Goal: Transaction & Acquisition: Purchase product/service

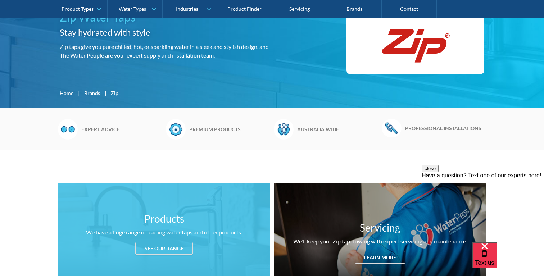
click at [165, 251] on div "See our range" at bounding box center [164, 248] width 58 height 13
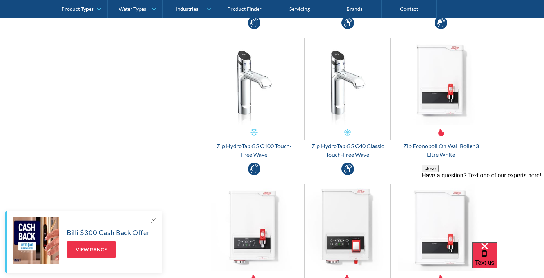
scroll to position [1688, 0]
click at [153, 218] on div at bounding box center [153, 220] width 7 height 7
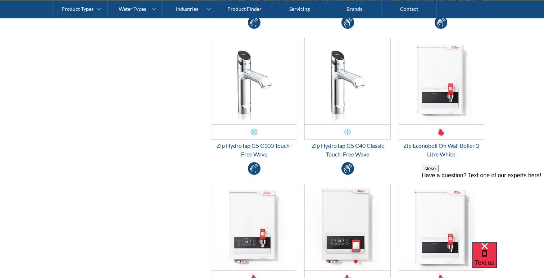
click at [438, 172] on button "close" at bounding box center [429, 169] width 17 height 8
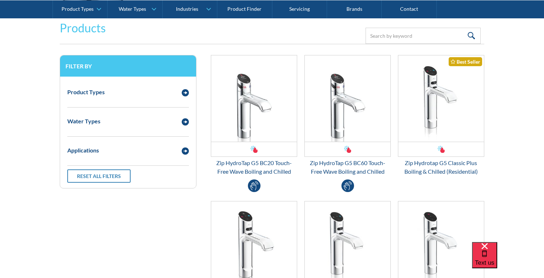
scroll to position [934, 0]
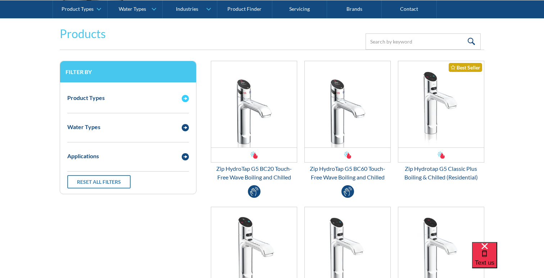
click at [185, 100] on img "Email Form 3" at bounding box center [185, 98] width 7 height 7
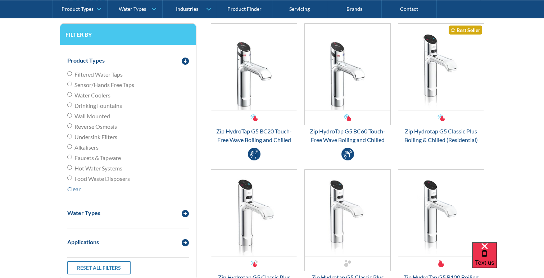
scroll to position [976, 0]
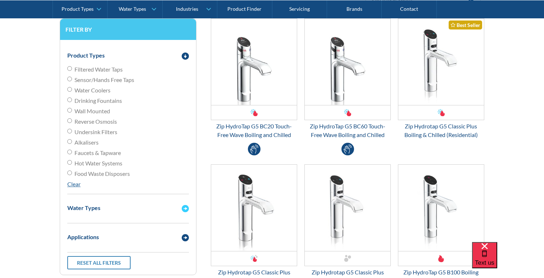
click at [184, 209] on img "Email Form 3" at bounding box center [185, 208] width 7 height 7
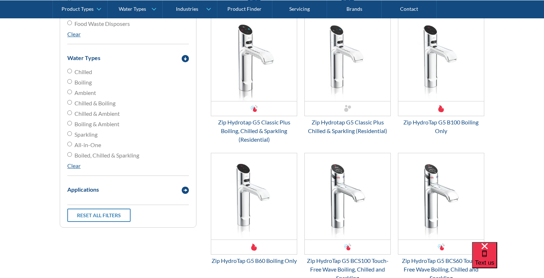
scroll to position [1128, 0]
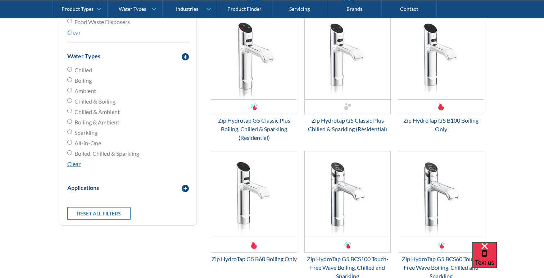
click at [109, 102] on span "Chilled & Boiling" at bounding box center [94, 101] width 41 height 9
click at [72, 102] on input "Chilled & Boiling" at bounding box center [69, 100] width 5 height 5
radio input "true"
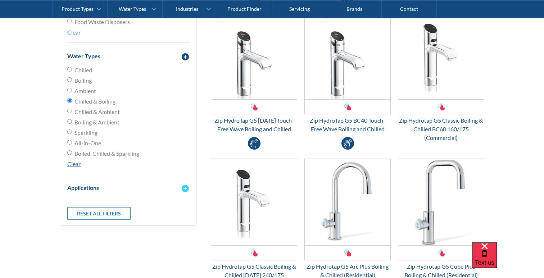
click at [184, 187] on img "Email Form 3" at bounding box center [185, 188] width 7 height 7
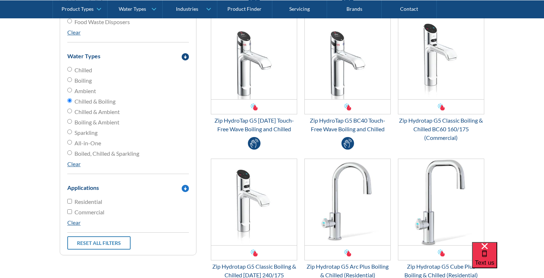
click at [69, 202] on input "Residential" at bounding box center [69, 201] width 5 height 5
checkbox input "true"
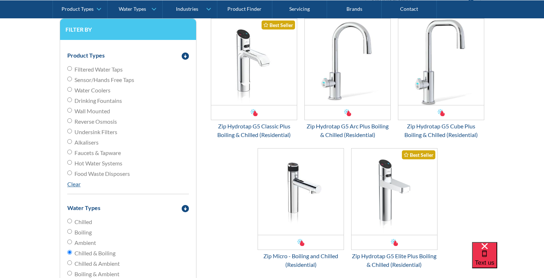
scroll to position [976, 0]
click at [380, 264] on div "Zip Hydrotap G5 Elite Plus Boiling & Chilled (Residential)" at bounding box center [394, 259] width 86 height 17
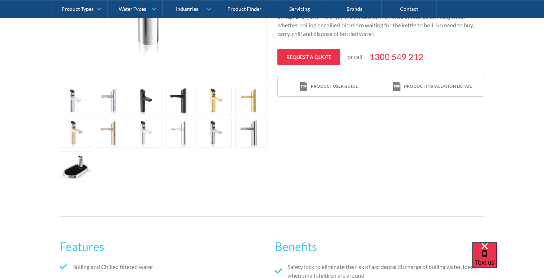
scroll to position [254, 0]
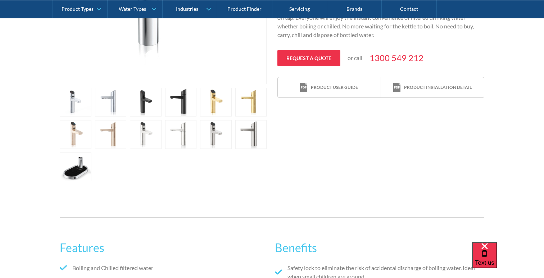
click at [148, 107] on link "open lightbox" at bounding box center [146, 102] width 32 height 29
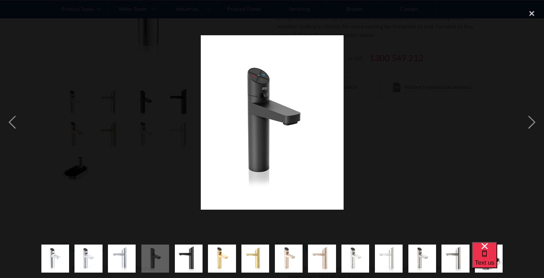
click at [390, 156] on div at bounding box center [272, 121] width 544 height 233
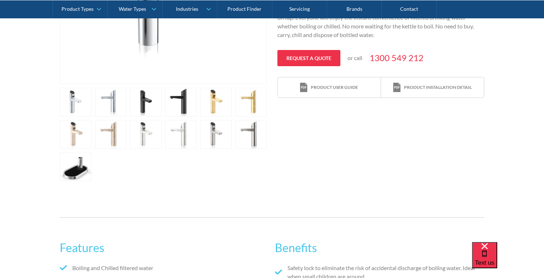
click at [175, 93] on link "open lightbox" at bounding box center [181, 102] width 32 height 29
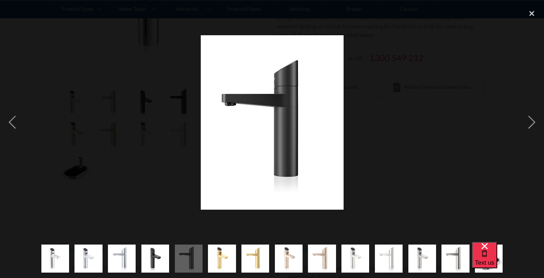
click at [203, 137] on img at bounding box center [272, 122] width 143 height 174
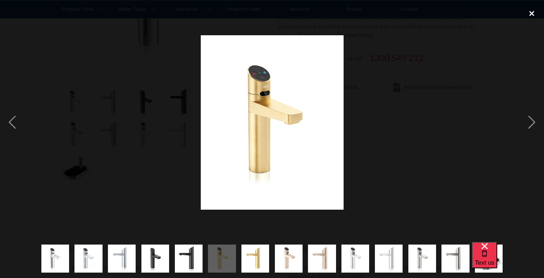
click at [537, 11] on div "close lightbox" at bounding box center [531, 13] width 24 height 16
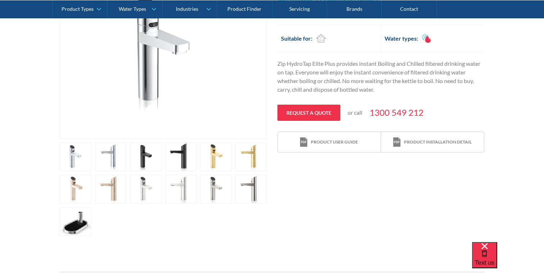
scroll to position [194, 0]
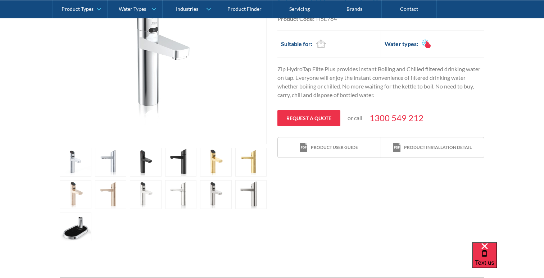
click at [142, 166] on link "open lightbox" at bounding box center [146, 162] width 32 height 29
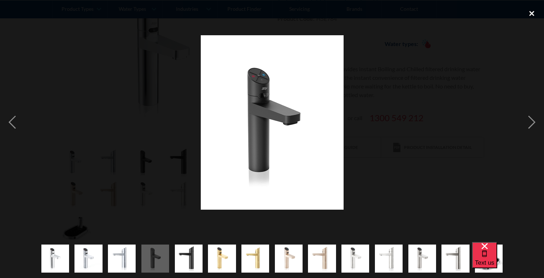
click at [532, 15] on div "close lightbox" at bounding box center [531, 13] width 24 height 16
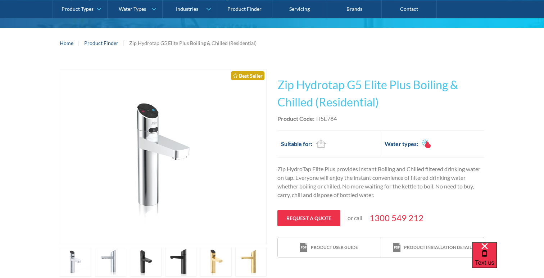
scroll to position [94, 0]
click at [378, 165] on p "Zip HydroTap Elite Plus provides instant Boiling and Chilled filtered drinking …" at bounding box center [380, 182] width 207 height 35
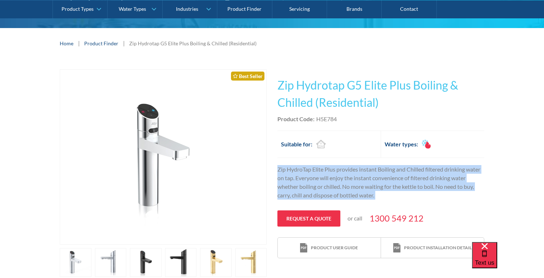
click at [378, 165] on p "Zip HydroTap Elite Plus provides instant Boiling and Chilled filtered drinking …" at bounding box center [380, 182] width 207 height 35
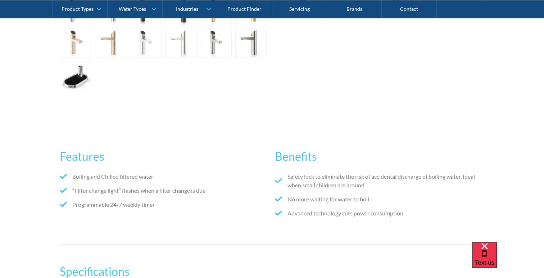
scroll to position [342, 0]
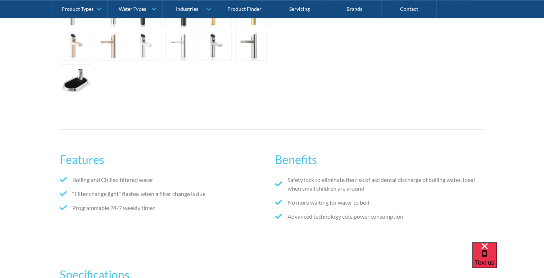
click at [307, 171] on div "Benefits Safety lock to eliminate the risk of accidental discharge of boiling w…" at bounding box center [379, 189] width 209 height 90
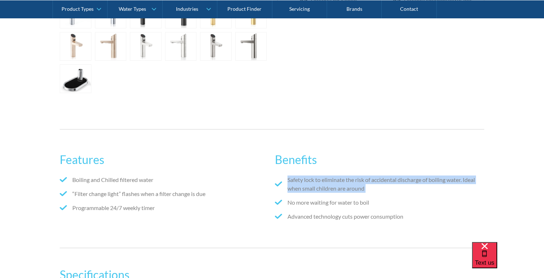
click at [307, 171] on div "Benefits Safety lock to eliminate the risk of accidental discharge of boiling w…" at bounding box center [379, 189] width 209 height 90
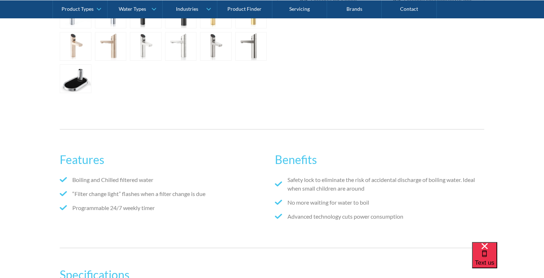
click at [189, 194] on li "“Filter change light” flashes when a filter change is due" at bounding box center [164, 193] width 209 height 9
click at [334, 178] on li "Safety lock to eliminate the risk of accidental discharge of boiling water. Ide…" at bounding box center [379, 183] width 209 height 17
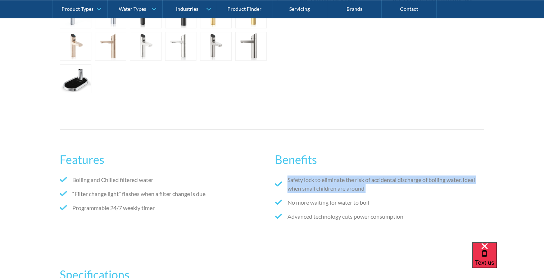
click at [334, 178] on li "Safety lock to eliminate the risk of accidental discharge of boiling water. Ide…" at bounding box center [379, 183] width 209 height 17
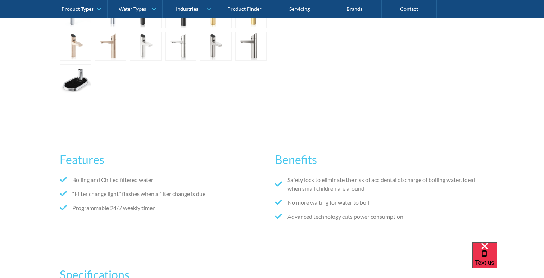
click at [334, 201] on li "No more waiting for water to boil" at bounding box center [379, 202] width 209 height 9
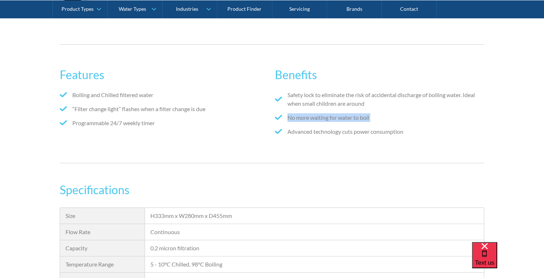
scroll to position [427, 0]
